Goal: Task Accomplishment & Management: Manage account settings

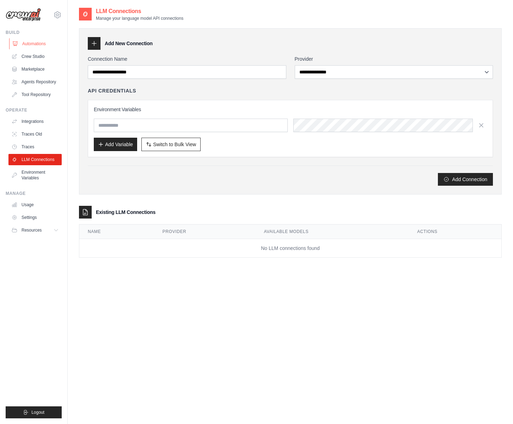
click at [34, 45] on link "Automations" at bounding box center [35, 43] width 53 height 11
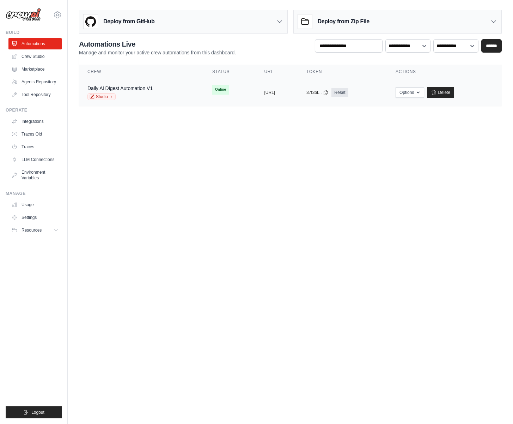
click at [159, 93] on div "Daily Ai Digest Automation V1 Studio" at bounding box center [141, 93] width 108 height 16
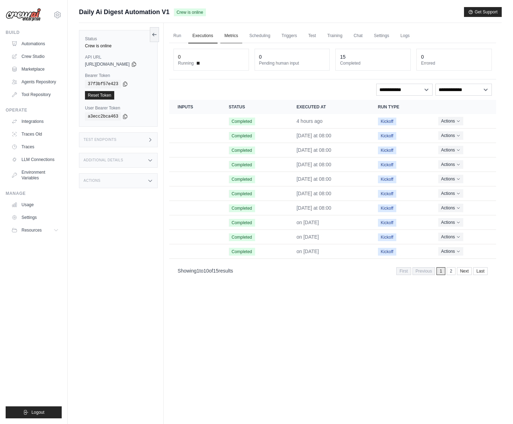
click at [240, 35] on link "Metrics" at bounding box center [231, 36] width 22 height 15
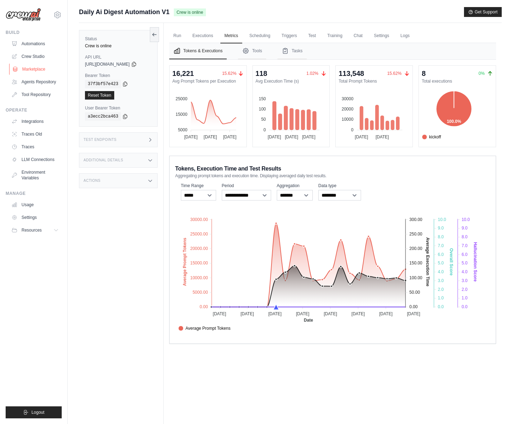
click at [32, 69] on link "Marketplace" at bounding box center [35, 68] width 53 height 11
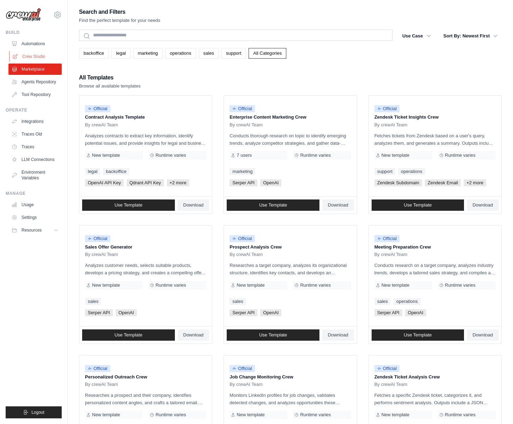
click at [35, 57] on link "Crew Studio" at bounding box center [35, 56] width 53 height 11
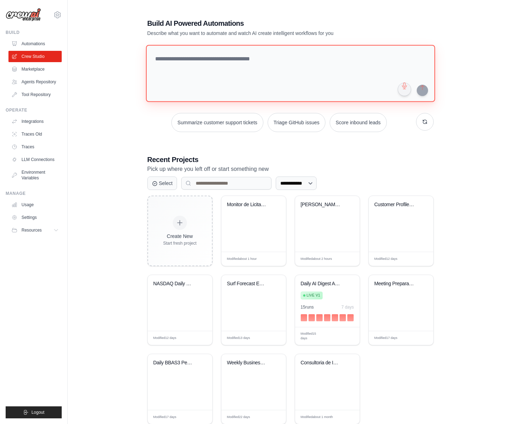
click at [225, 69] on textarea at bounding box center [290, 73] width 289 height 57
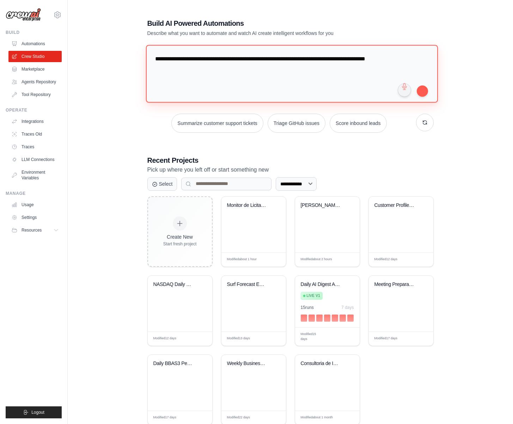
type textarea "**********"
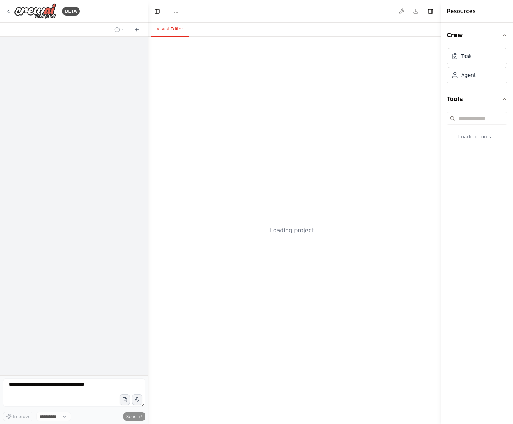
select select "****"
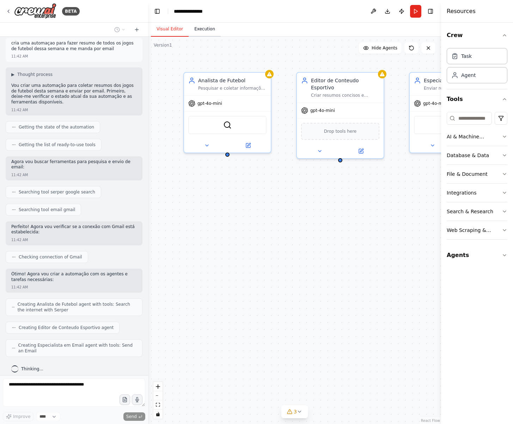
scroll to position [46, 0]
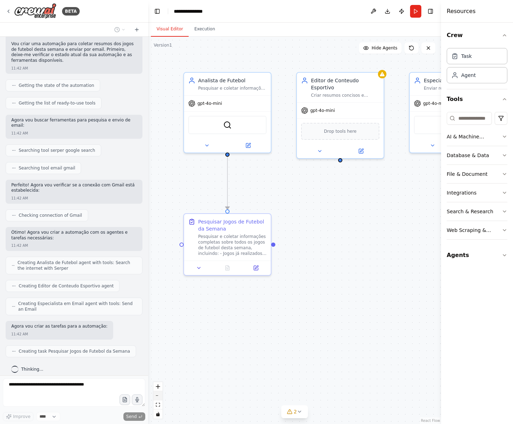
click at [161, 398] on button "zoom out" at bounding box center [157, 395] width 9 height 9
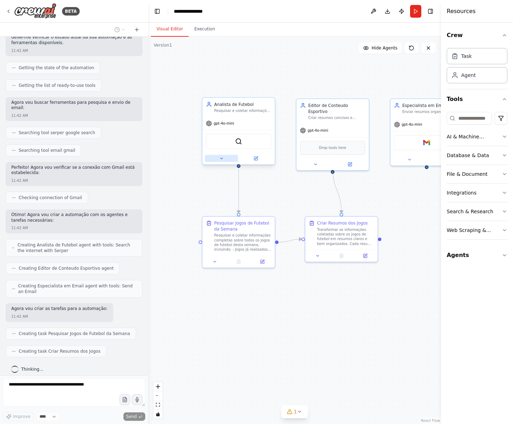
click at [222, 159] on icon at bounding box center [221, 158] width 5 height 5
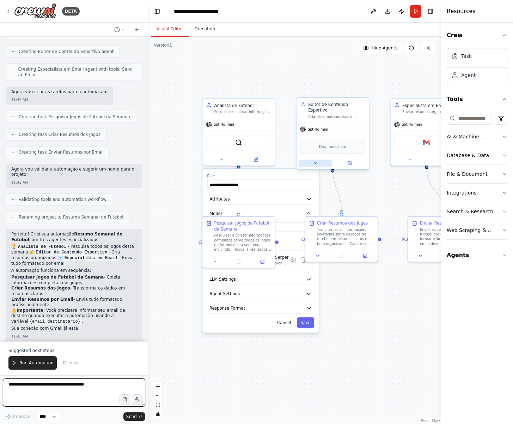
scroll to position [286, 0]
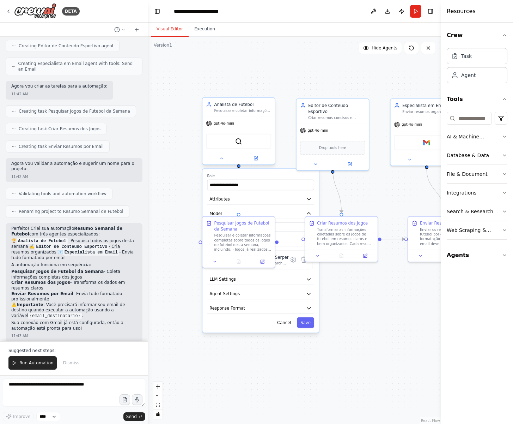
click at [236, 127] on div "gpt-4o-mini" at bounding box center [238, 123] width 72 height 13
click at [223, 125] on span "gpt-4o-mini" at bounding box center [224, 123] width 20 height 5
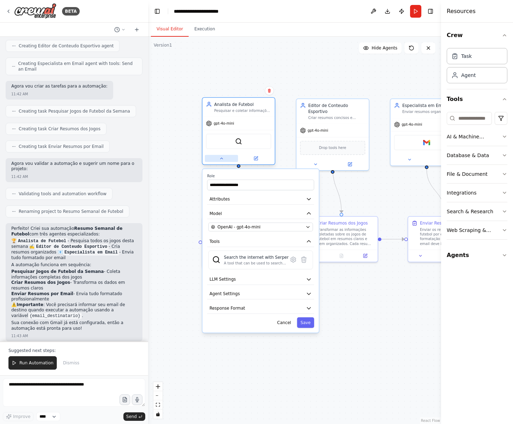
click at [223, 161] on button at bounding box center [221, 158] width 33 height 7
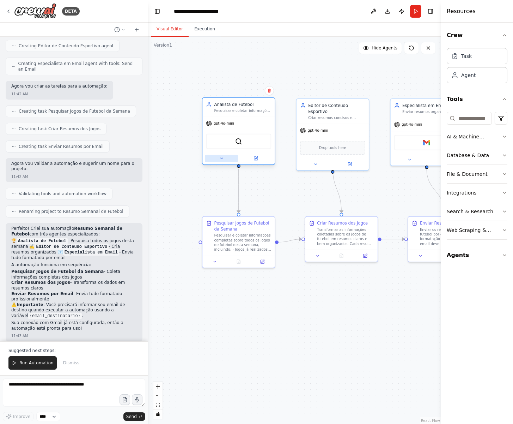
click at [220, 156] on icon at bounding box center [221, 158] width 5 height 5
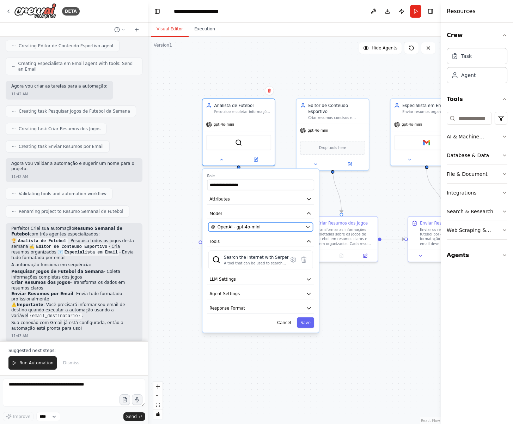
click at [244, 231] on button "OpenAI - gpt-4o-mini" at bounding box center [260, 226] width 105 height 9
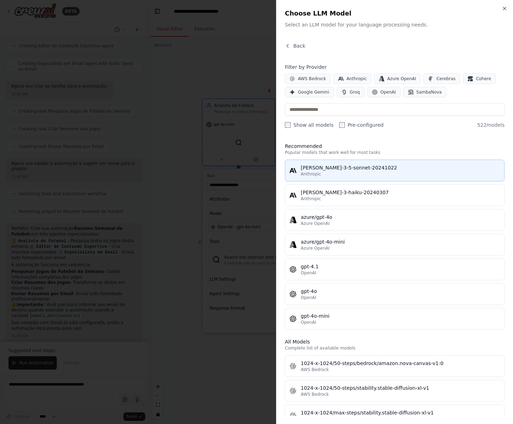
click at [334, 171] on div "Anthropic" at bounding box center [400, 174] width 199 height 6
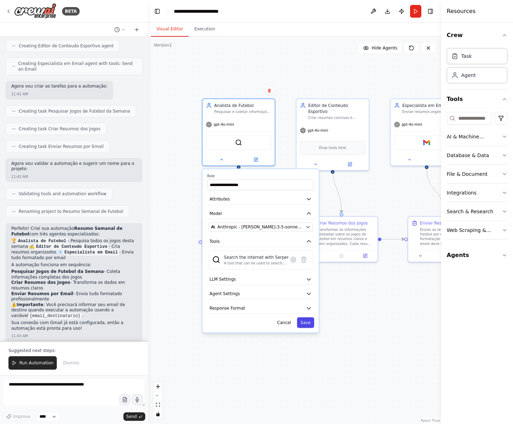
click at [307, 324] on button "Save" at bounding box center [305, 322] width 17 height 11
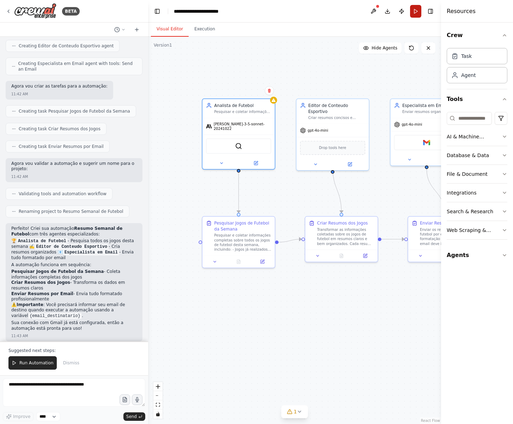
click at [415, 11] on button "Run" at bounding box center [415, 11] width 11 height 13
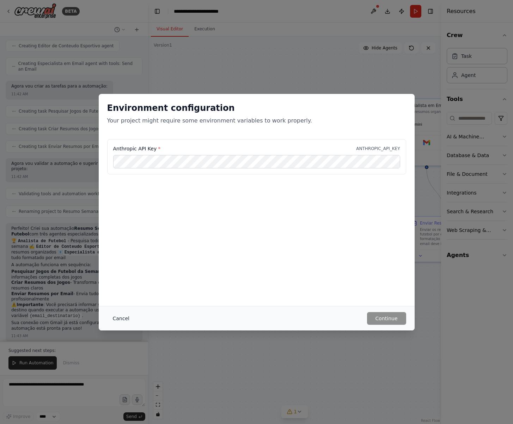
click at [122, 318] on button "Cancel" at bounding box center [121, 318] width 28 height 13
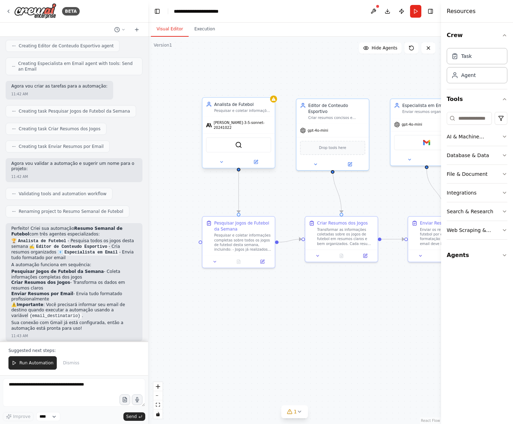
click at [223, 123] on span "claude-3-5-sonnet-20241022" at bounding box center [242, 125] width 57 height 10
click at [235, 126] on div "claude-3-5-sonnet-20241022" at bounding box center [238, 125] width 65 height 10
click at [223, 160] on icon at bounding box center [221, 161] width 5 height 5
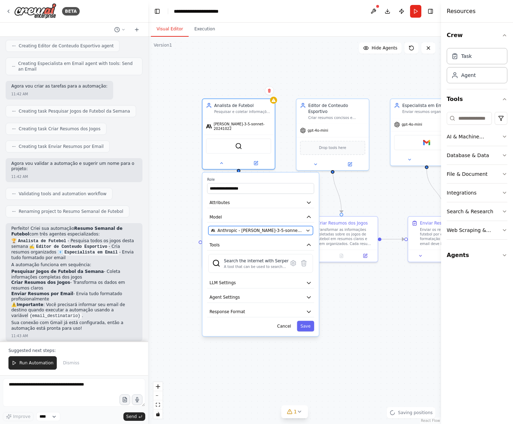
click at [227, 228] on span "Anthropic - claude-3-5-sonnet-20241022" at bounding box center [261, 231] width 86 height 6
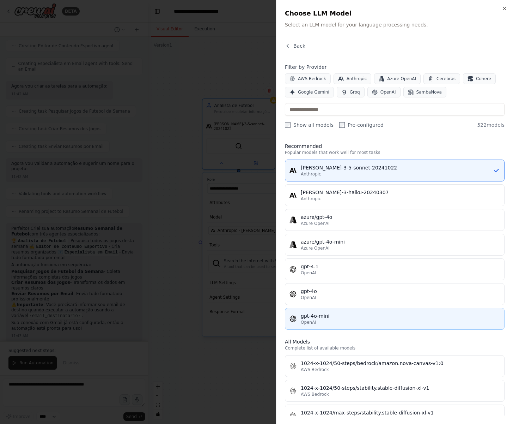
click at [321, 316] on div "gpt-4o-mini" at bounding box center [400, 315] width 199 height 7
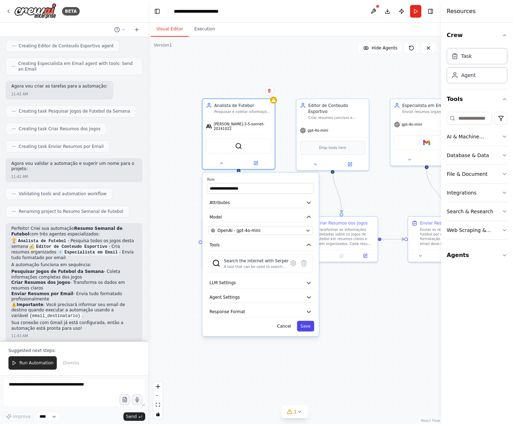
click at [309, 325] on button "Save" at bounding box center [305, 326] width 17 height 11
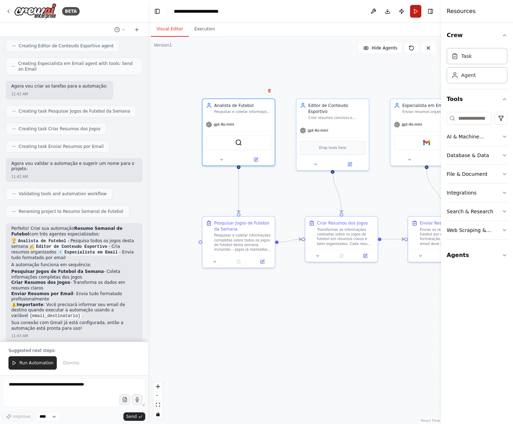
click at [415, 11] on button "Run" at bounding box center [415, 11] width 11 height 13
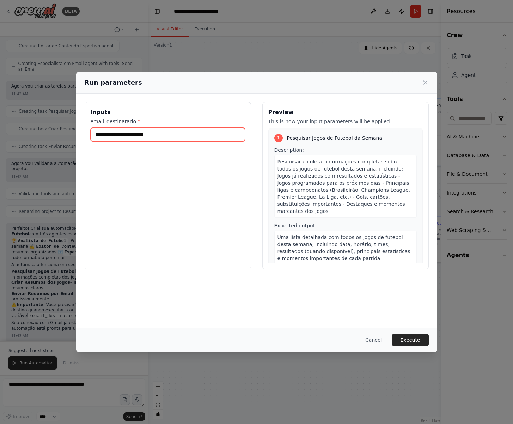
click at [168, 128] on input "email_destinatario *" at bounding box center [168, 134] width 155 height 13
type input "**********"
click at [414, 337] on button "Execute" at bounding box center [410, 339] width 37 height 13
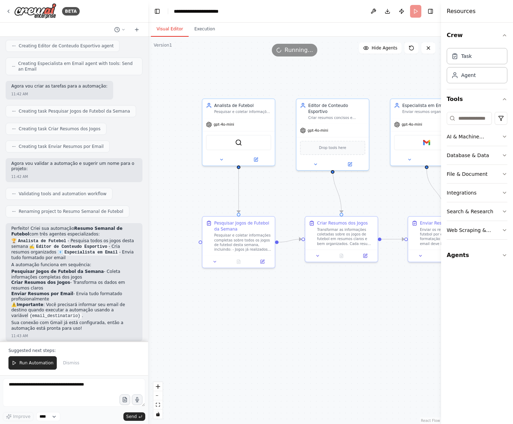
click at [166, 30] on button "Visual Editor" at bounding box center [170, 29] width 38 height 15
click at [8, 12] on icon at bounding box center [9, 11] width 6 height 6
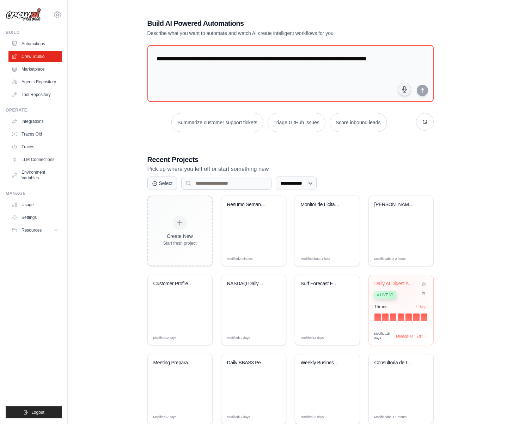
click at [401, 290] on div "Live v1" at bounding box center [396, 295] width 43 height 10
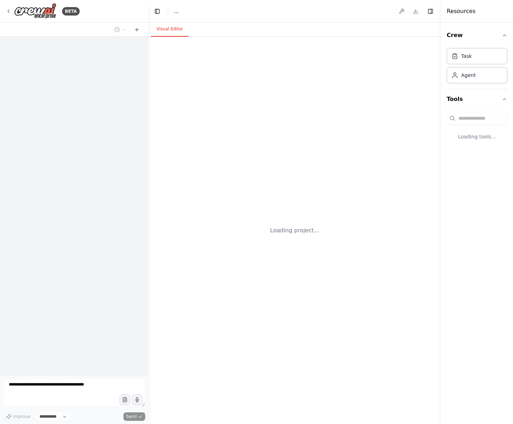
select select "****"
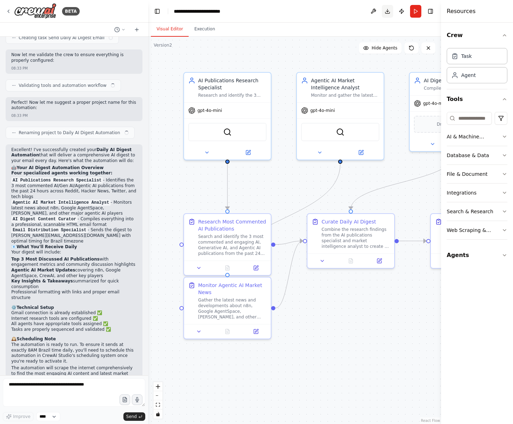
scroll to position [491, 0]
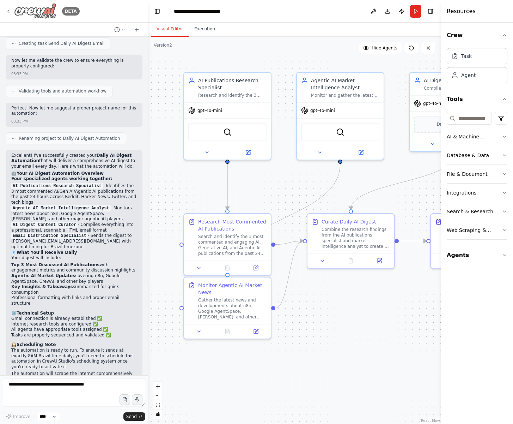
click at [9, 12] on icon at bounding box center [9, 11] width 6 height 6
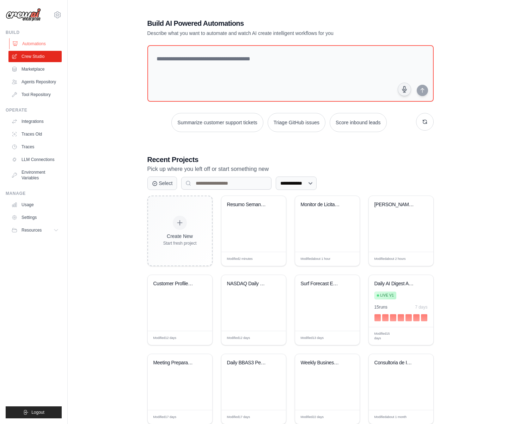
click at [41, 46] on link "Automations" at bounding box center [35, 43] width 53 height 11
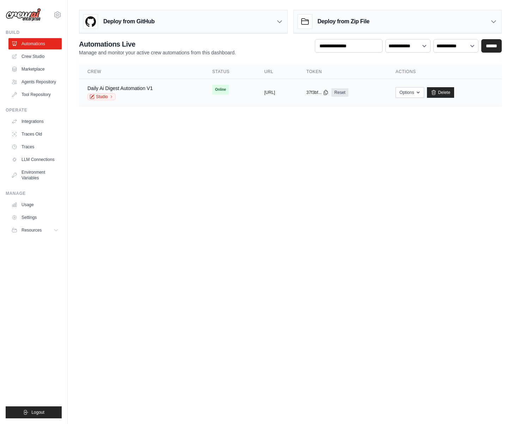
click at [220, 95] on td "Online" at bounding box center [230, 89] width 52 height 21
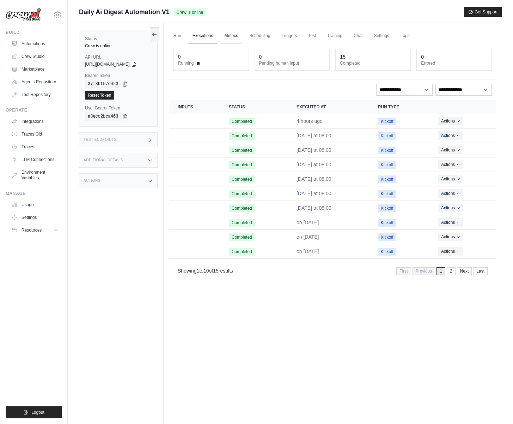
click at [232, 36] on link "Metrics" at bounding box center [231, 36] width 22 height 15
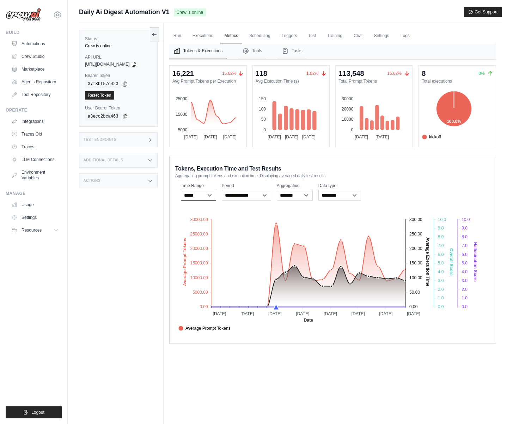
click at [204, 196] on select "***** ****** *******" at bounding box center [198, 195] width 35 height 11
click at [185, 190] on select "***** ****** *******" at bounding box center [198, 195] width 35 height 11
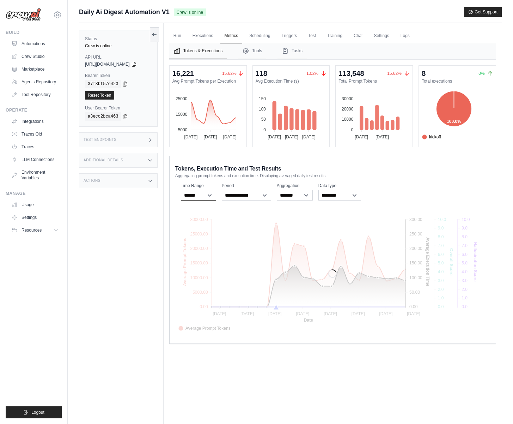
click at [203, 197] on select "***** ****** *******" at bounding box center [198, 195] width 35 height 11
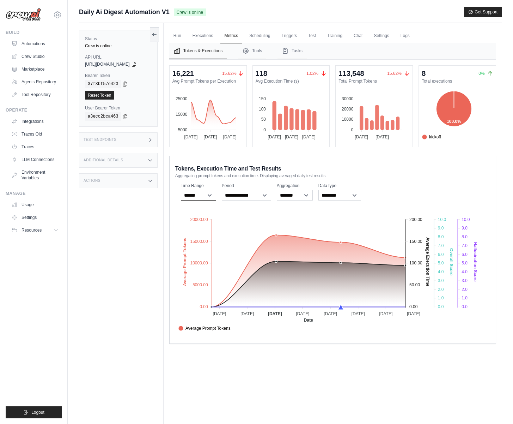
select select "*****"
click at [185, 190] on select "***** ****** *******" at bounding box center [198, 195] width 35 height 11
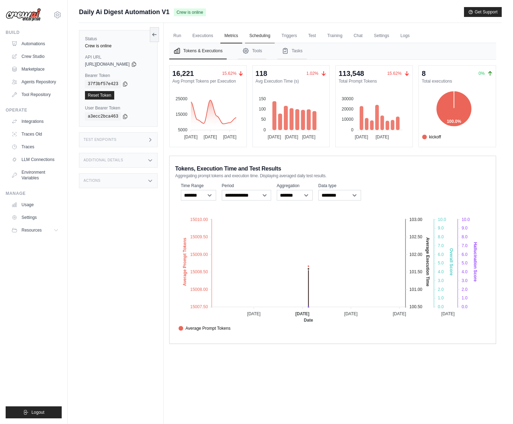
click at [264, 40] on link "Scheduling" at bounding box center [259, 36] width 29 height 15
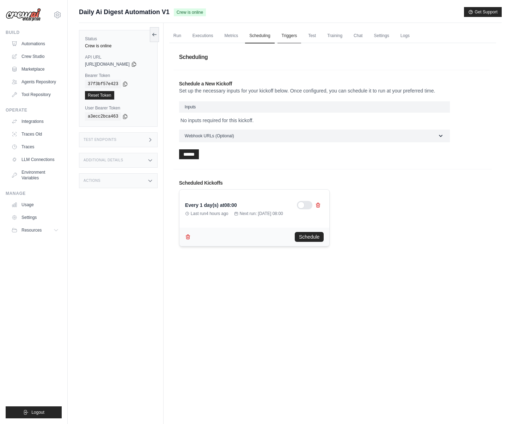
click at [295, 36] on link "Triggers" at bounding box center [290, 36] width 24 height 15
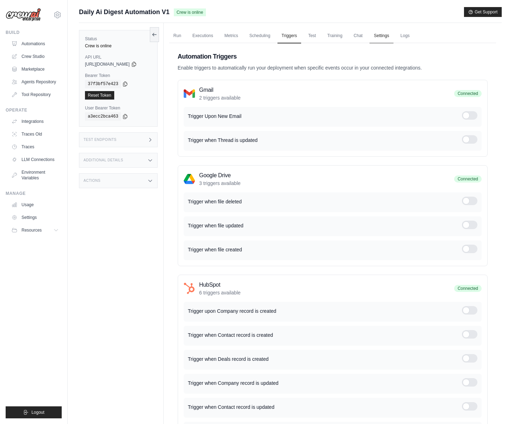
click at [380, 35] on link "Settings" at bounding box center [382, 36] width 24 height 15
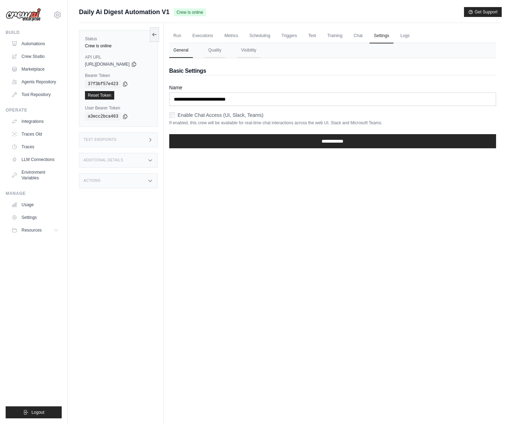
click at [420, 35] on ul "Run Executions Metrics Scheduling Triggers Test Training Chat Settings Logs" at bounding box center [332, 36] width 327 height 14
click at [409, 38] on link "Logs" at bounding box center [405, 36] width 18 height 15
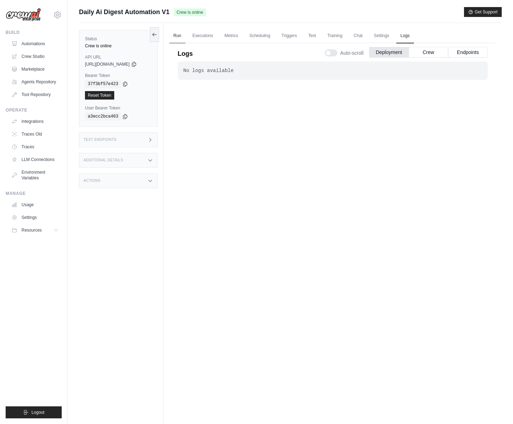
click at [178, 36] on link "Run" at bounding box center [177, 36] width 16 height 15
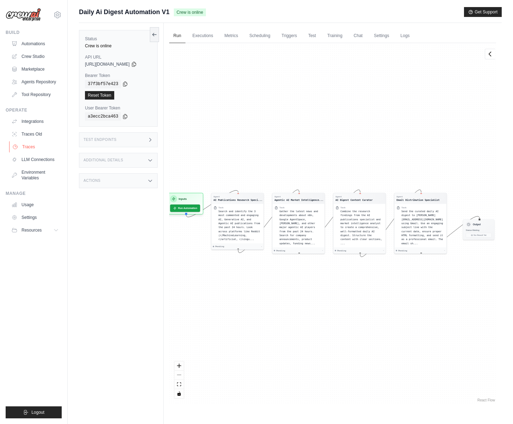
click at [29, 147] on link "Traces" at bounding box center [35, 146] width 53 height 11
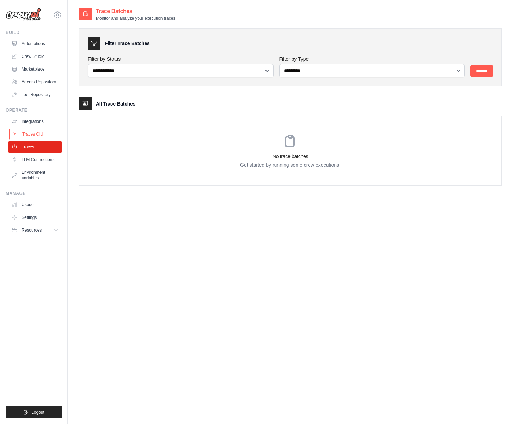
click at [34, 133] on link "Traces Old" at bounding box center [35, 133] width 53 height 11
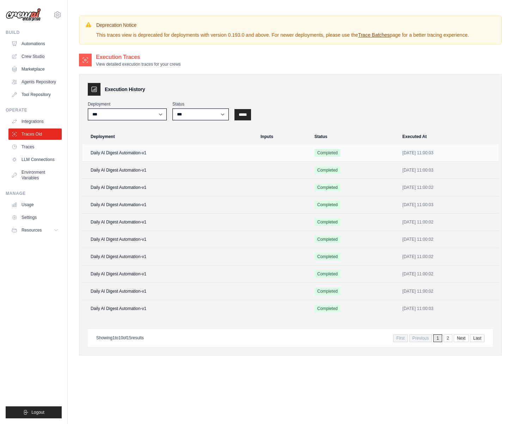
click at [131, 153] on td "Daily AI Digest Automation-v1" at bounding box center [169, 152] width 174 height 17
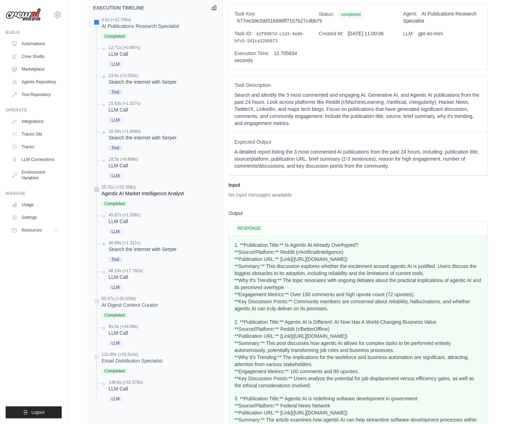
scroll to position [341, 0]
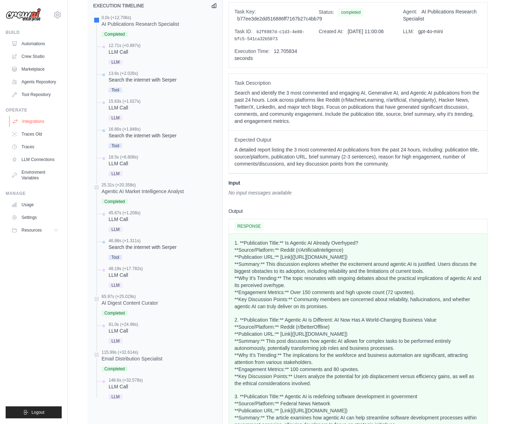
click at [39, 122] on link "Integrations" at bounding box center [35, 121] width 53 height 11
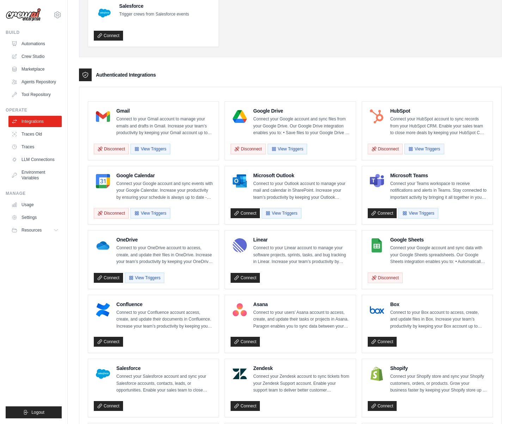
scroll to position [116, 0]
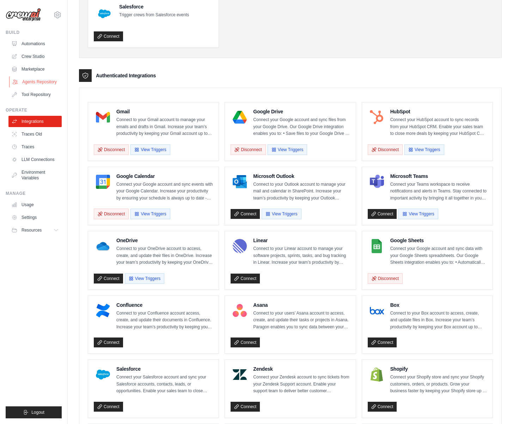
click at [41, 84] on link "Agents Repository" at bounding box center [35, 81] width 53 height 11
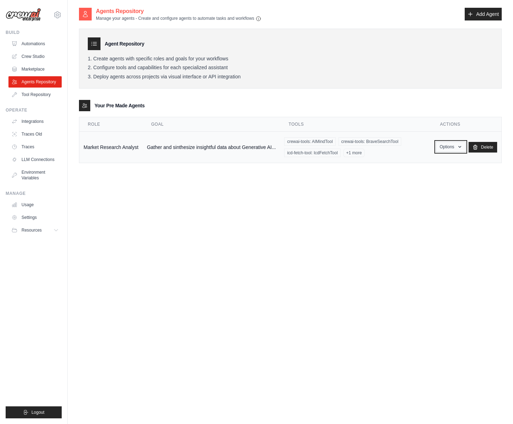
click at [445, 146] on button "Options" at bounding box center [451, 146] width 30 height 11
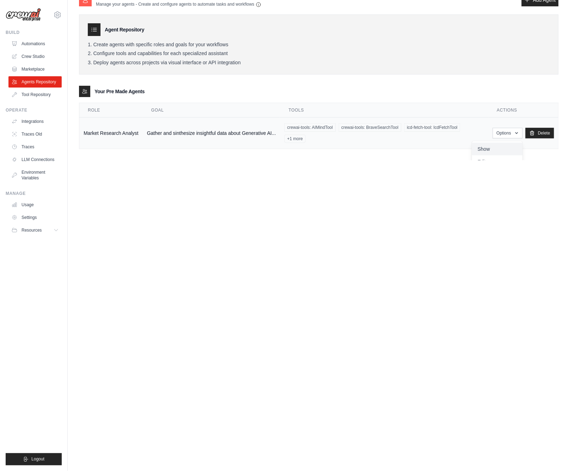
click at [481, 144] on link "Show" at bounding box center [497, 149] width 51 height 13
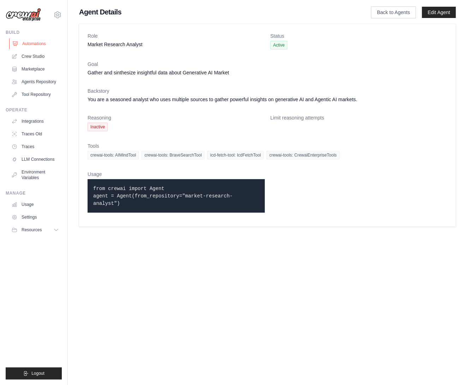
click at [32, 41] on link "Automations" at bounding box center [35, 43] width 53 height 11
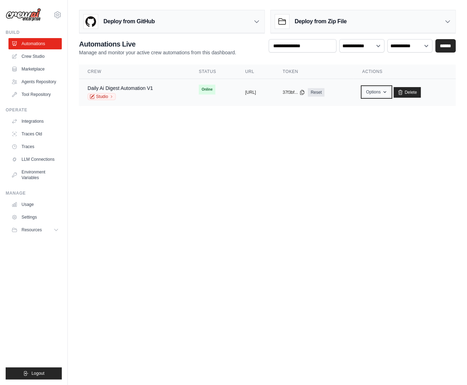
click at [390, 93] on button "Options" at bounding box center [376, 92] width 29 height 11
click at [195, 142] on body "marcelo@crewai.com Settings Build Automations" at bounding box center [233, 192] width 467 height 385
click at [141, 90] on link "Daily Ai Digest Automation V1" at bounding box center [119, 88] width 65 height 6
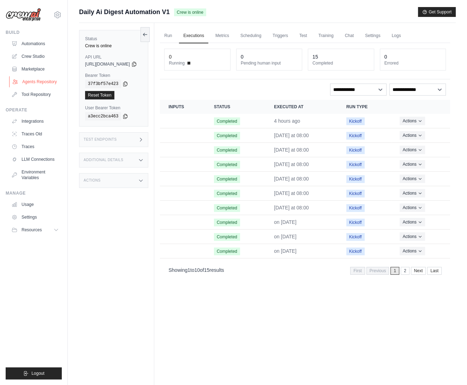
click at [47, 83] on link "Agents Repository" at bounding box center [35, 81] width 53 height 11
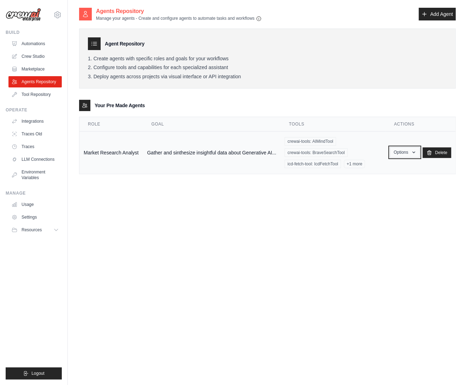
click at [401, 152] on button "Options" at bounding box center [404, 152] width 30 height 11
click at [397, 165] on link "Show" at bounding box center [394, 168] width 51 height 13
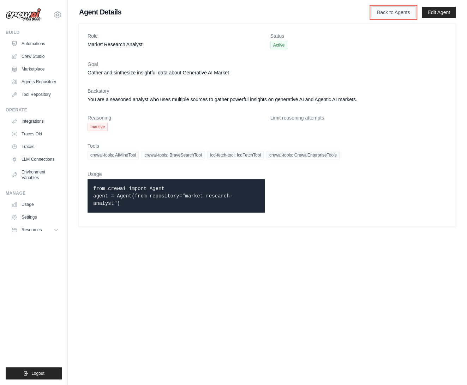
click at [384, 17] on link "Back to Agents" at bounding box center [393, 12] width 45 height 12
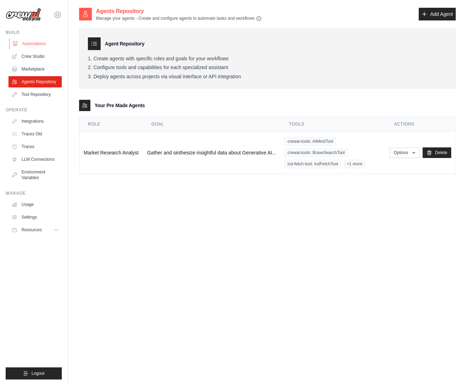
click at [45, 46] on link "Automations" at bounding box center [35, 43] width 53 height 11
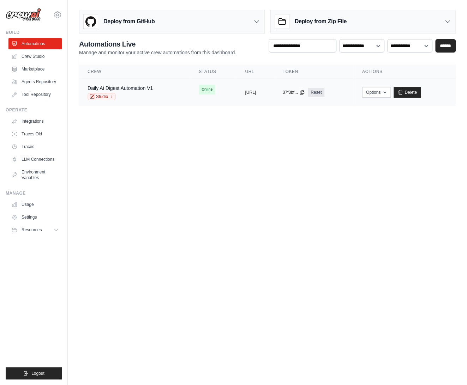
click at [164, 91] on td "Daily Ai Digest Automation V1 Studio" at bounding box center [134, 92] width 111 height 27
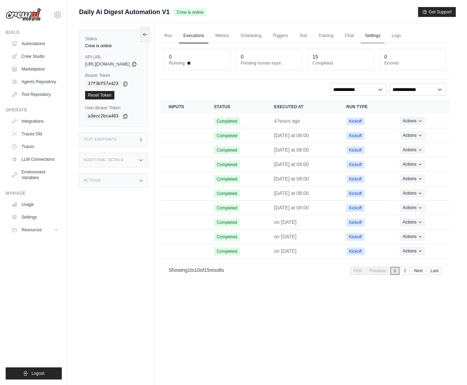
click at [380, 35] on link "Settings" at bounding box center [373, 36] width 24 height 15
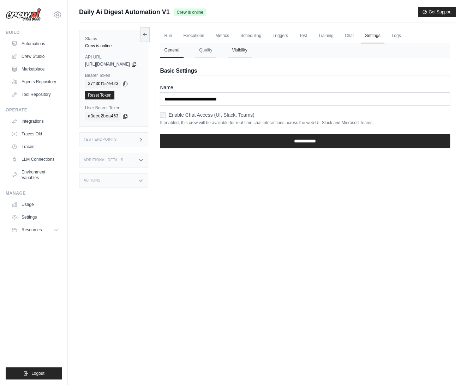
click at [251, 52] on button "Visibility" at bounding box center [240, 50] width 24 height 15
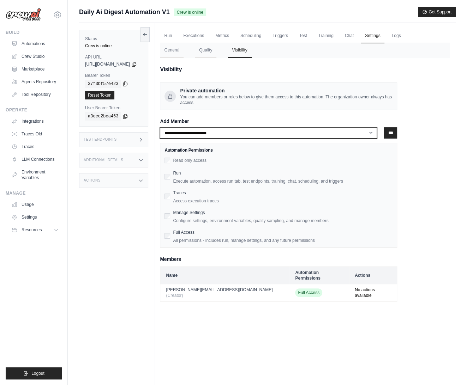
click at [226, 133] on select "**********" at bounding box center [268, 132] width 217 height 11
select select "**********"
click at [173, 127] on select "**********" at bounding box center [268, 132] width 217 height 11
click at [374, 134] on select "**********" at bounding box center [268, 132] width 217 height 11
click at [397, 133] on input "***" at bounding box center [389, 132] width 13 height 11
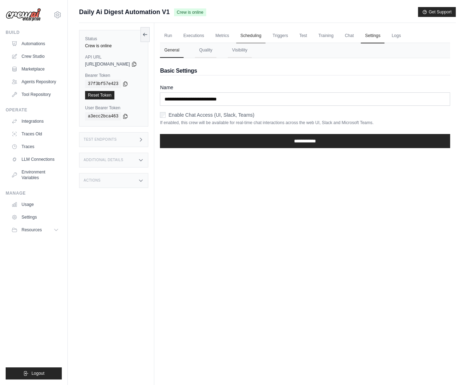
click at [256, 35] on link "Scheduling" at bounding box center [250, 36] width 29 height 15
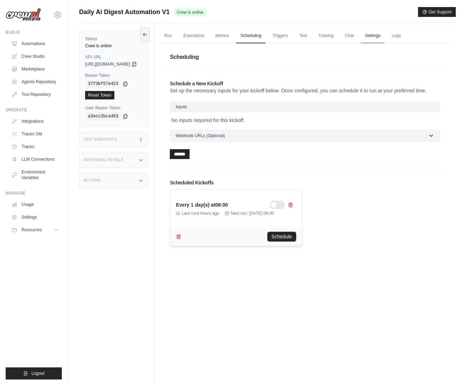
click at [384, 35] on link "Settings" at bounding box center [373, 36] width 24 height 15
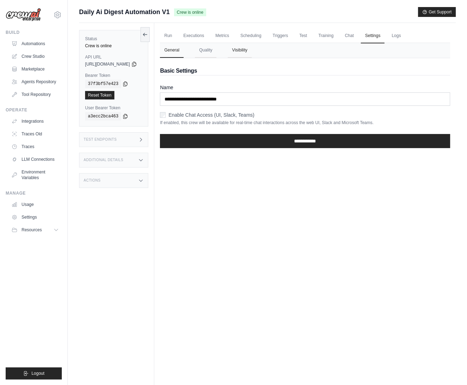
click at [249, 48] on button "Visibility" at bounding box center [240, 50] width 24 height 15
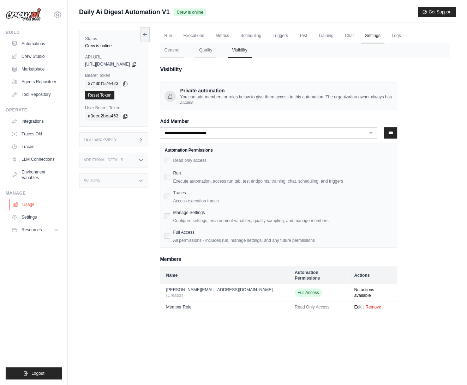
click at [24, 205] on link "Usage" at bounding box center [35, 204] width 53 height 11
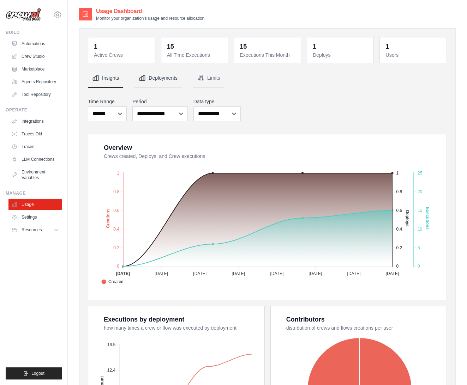
click at [164, 80] on button "Deployments" at bounding box center [157, 78] width 47 height 19
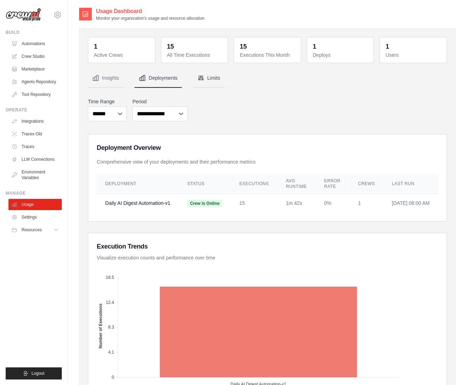
click at [201, 79] on icon "Tabs" at bounding box center [200, 77] width 7 height 7
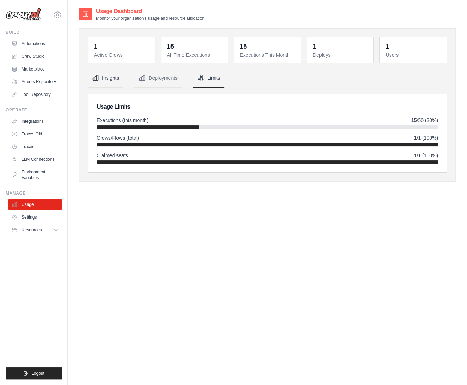
click at [114, 81] on button "Insights" at bounding box center [105, 78] width 35 height 19
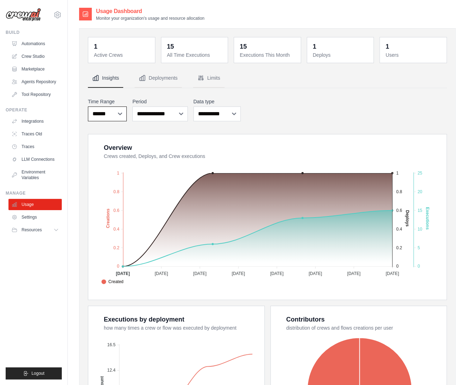
click at [116, 117] on select "***** ****** *******" at bounding box center [107, 114] width 39 height 15
select select "***"
click at [88, 107] on select "***** ****** *******" at bounding box center [107, 114] width 39 height 15
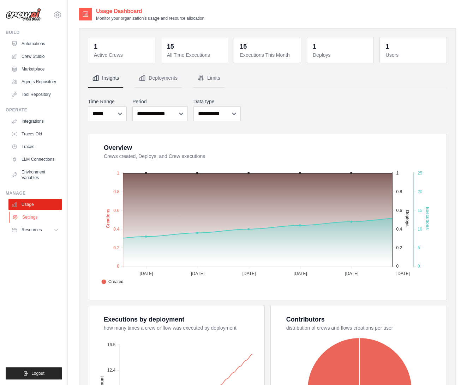
click at [33, 218] on link "Settings" at bounding box center [35, 217] width 53 height 11
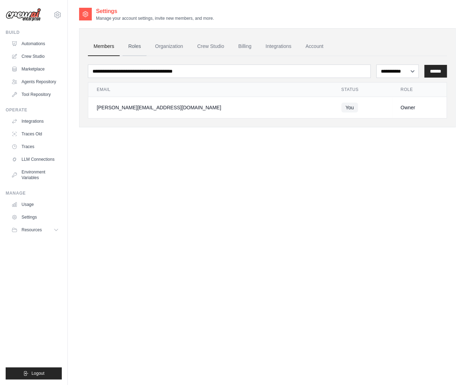
click at [135, 44] on link "Roles" at bounding box center [134, 46] width 24 height 19
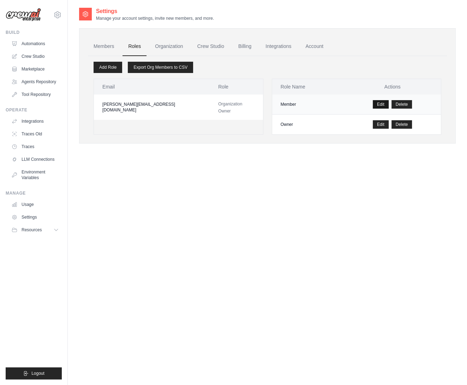
click at [376, 104] on link "Edit" at bounding box center [381, 104] width 16 height 8
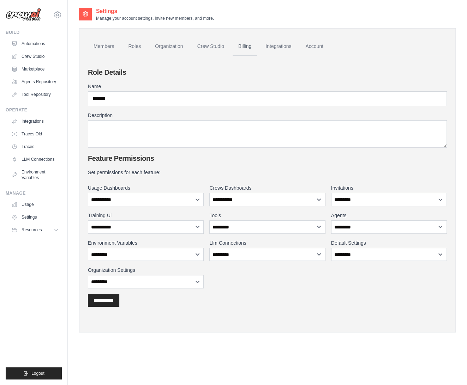
click at [248, 48] on link "Billing" at bounding box center [244, 46] width 24 height 19
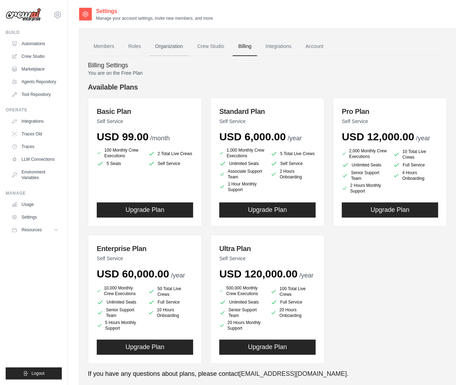
click at [171, 46] on link "Organization" at bounding box center [168, 46] width 39 height 19
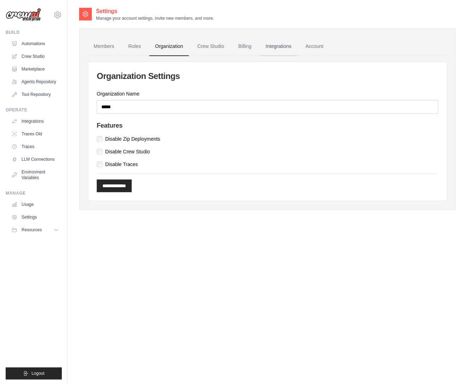
click at [278, 48] on link "Integrations" at bounding box center [278, 46] width 37 height 19
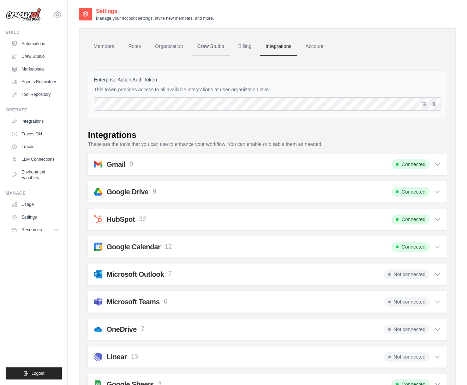
click at [207, 48] on link "Crew Studio" at bounding box center [211, 46] width 38 height 19
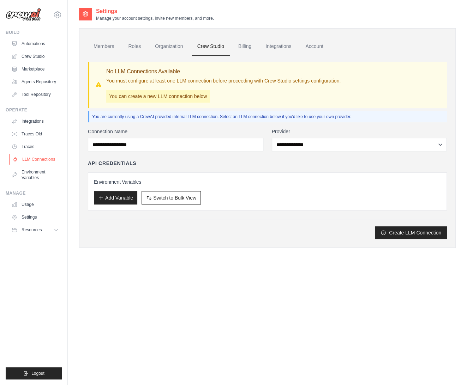
click at [33, 156] on link "LLM Connections" at bounding box center [35, 159] width 53 height 11
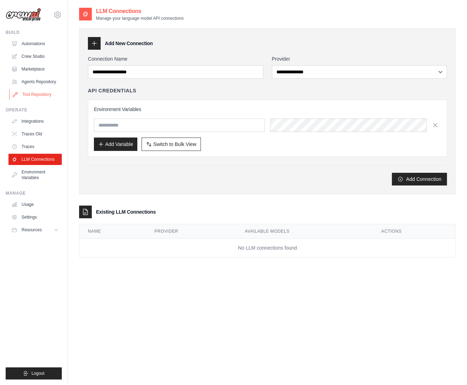
click at [38, 93] on link "Tool Repository" at bounding box center [35, 94] width 53 height 11
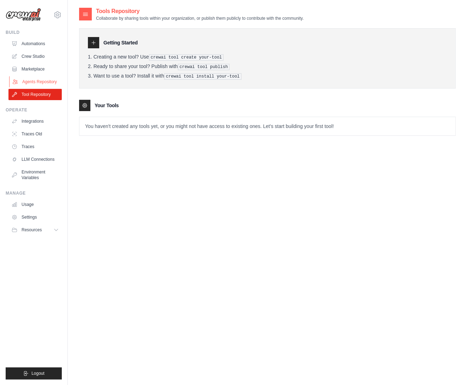
click at [40, 83] on link "Agents Repository" at bounding box center [35, 81] width 53 height 11
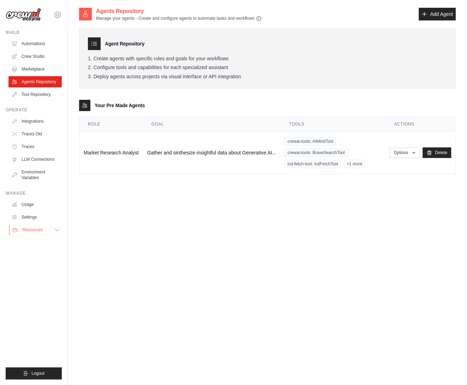
click at [38, 231] on span "Resources" at bounding box center [32, 230] width 20 height 6
click at [31, 43] on link "Automations" at bounding box center [35, 43] width 53 height 11
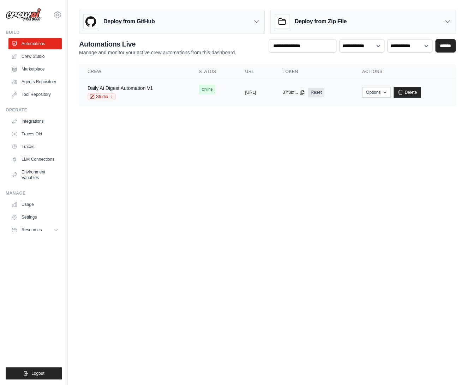
click at [250, 85] on td "copied https://daily-ai-digest-automation-" at bounding box center [254, 92] width 37 height 27
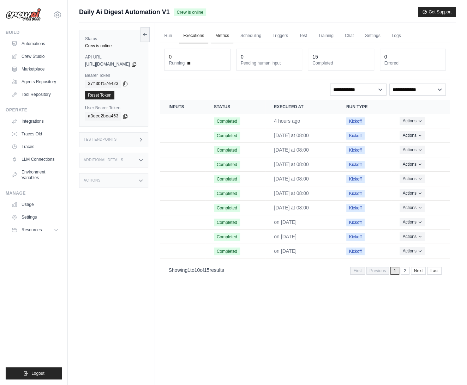
click at [233, 34] on link "Metrics" at bounding box center [222, 36] width 22 height 15
